Goal: Unclear

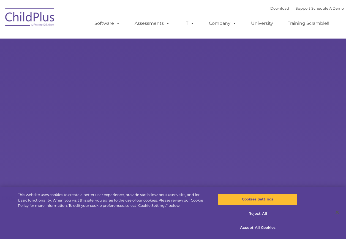
select select "MEDIUM"
click at [268, 225] on button "Accept All Cookies" at bounding box center [257, 228] width 79 height 12
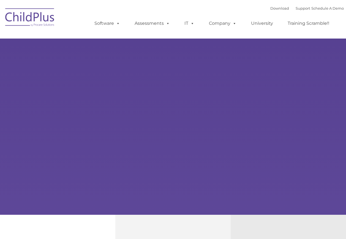
select select "MEDIUM"
